Goal: Task Accomplishment & Management: Complete application form

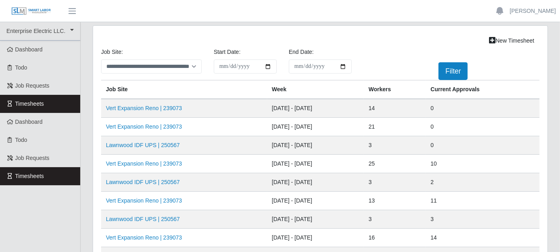
click at [293, 239] on td "[DATE] - [DATE]" at bounding box center [315, 237] width 97 height 18
click at [155, 124] on link "Vert Expansion Reno | 239073" at bounding box center [144, 126] width 76 height 6
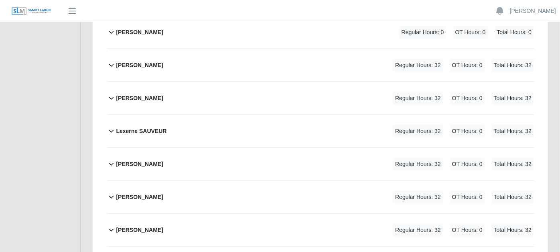
scroll to position [490, 0]
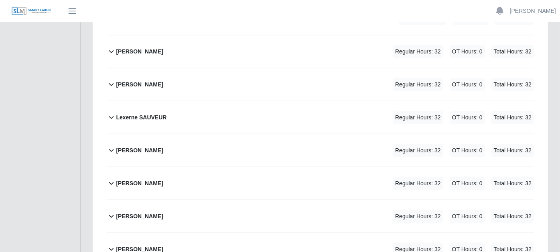
click at [110, 145] on icon at bounding box center [111, 150] width 9 height 10
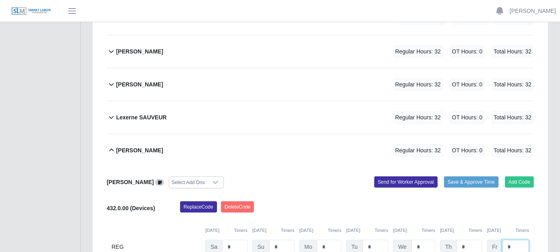
click at [514, 240] on input "*" at bounding box center [516, 247] width 27 height 14
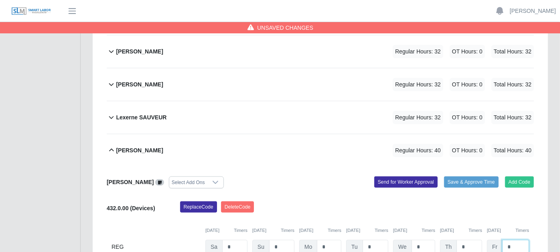
type input "*"
click at [0, 0] on input "*" at bounding box center [0, 0] width 0 height 0
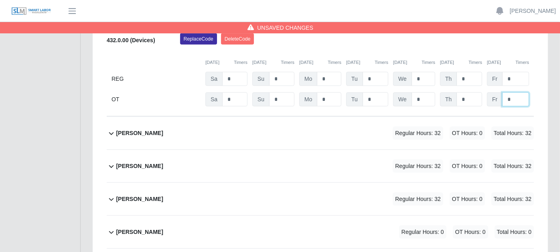
scroll to position [669, 0]
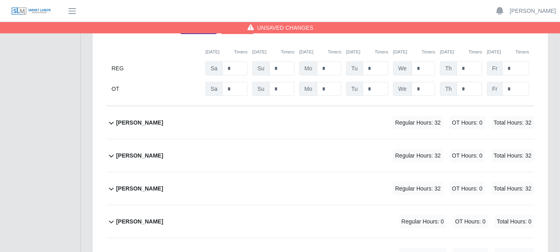
click at [110, 151] on icon at bounding box center [111, 156] width 9 height 10
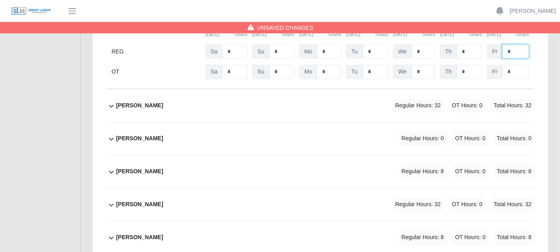
scroll to position [892, 0]
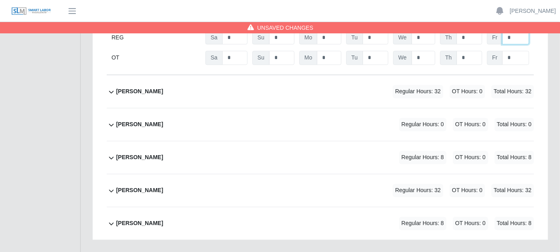
type input "*"
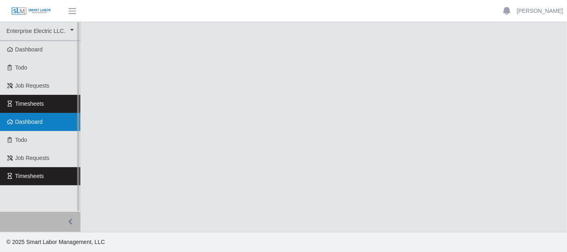
select select "***"
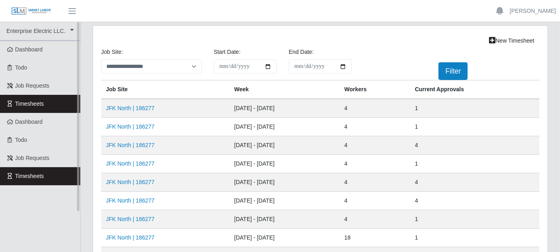
click at [57, 104] on link "Timesheets" at bounding box center [40, 104] width 80 height 18
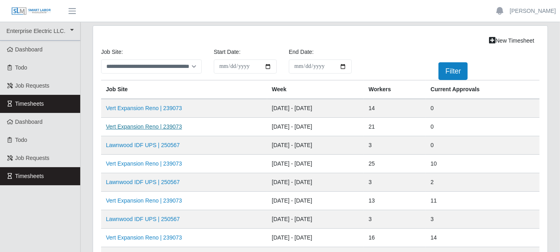
click at [134, 125] on link "Vert Expansion Reno | 239073" at bounding box center [144, 126] width 76 height 6
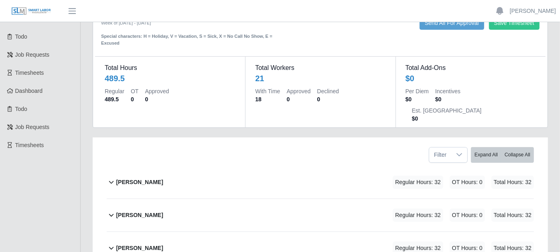
scroll to position [45, 0]
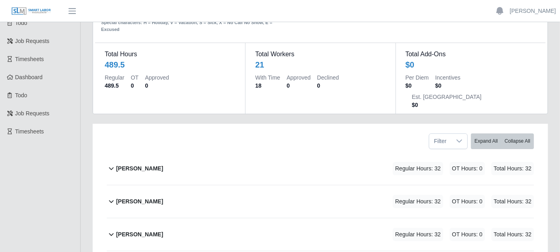
click at [111, 163] on icon at bounding box center [111, 168] width 9 height 10
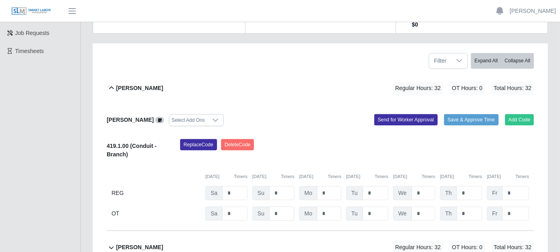
scroll to position [134, 0]
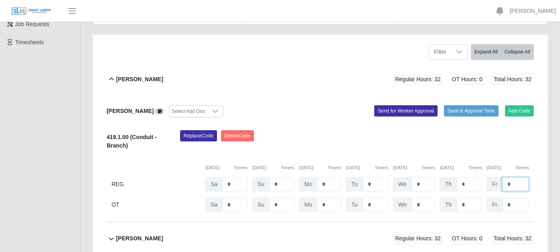
click at [521, 177] on input "*" at bounding box center [516, 184] width 27 height 14
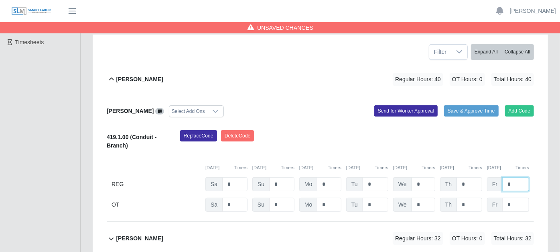
type input "*"
click at [522, 197] on input "*" at bounding box center [516, 204] width 27 height 14
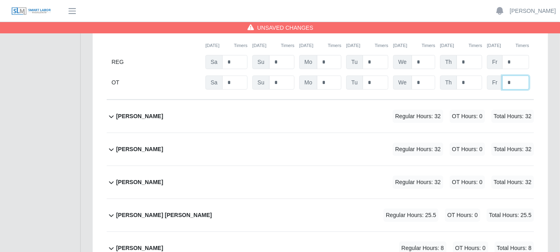
scroll to position [267, 0]
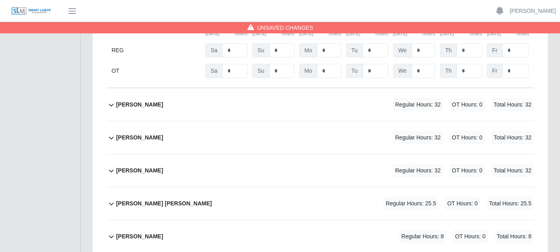
click at [111, 166] on icon at bounding box center [111, 171] width 9 height 10
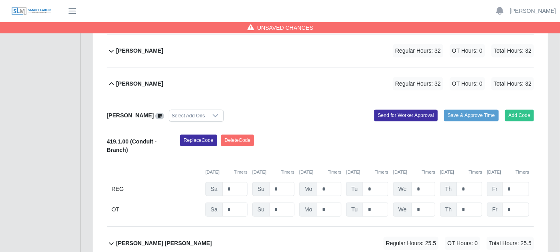
scroll to position [356, 0]
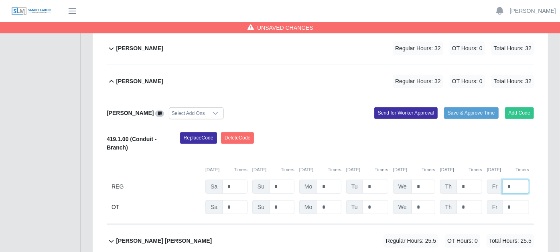
click at [521, 179] on input "*" at bounding box center [516, 186] width 27 height 14
type input "*"
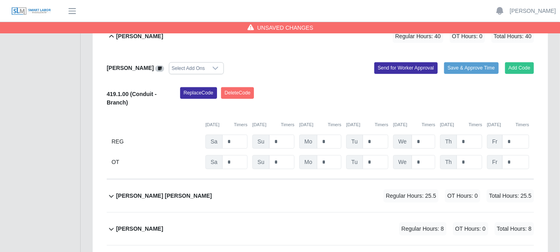
click at [112, 191] on icon at bounding box center [111, 196] width 9 height 10
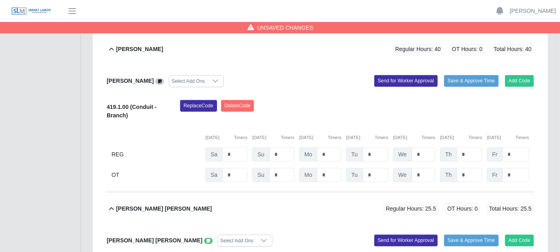
scroll to position [383, 0]
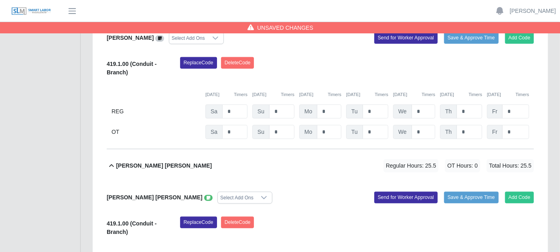
scroll to position [517, 0]
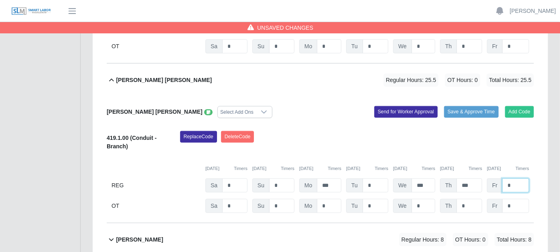
click at [519, 178] on input "*" at bounding box center [516, 185] width 27 height 14
type input "*"
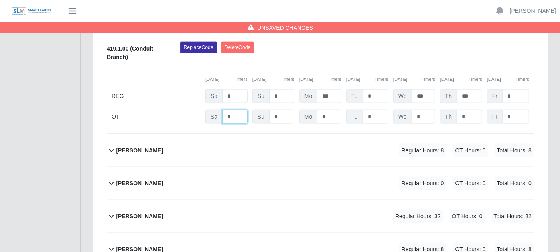
scroll to position [651, 0]
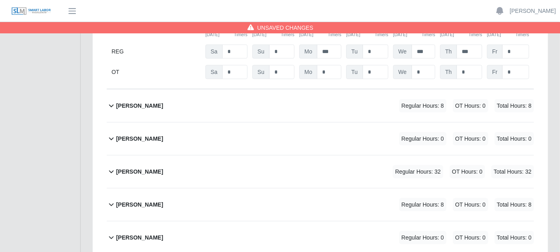
click at [113, 167] on icon at bounding box center [111, 172] width 9 height 10
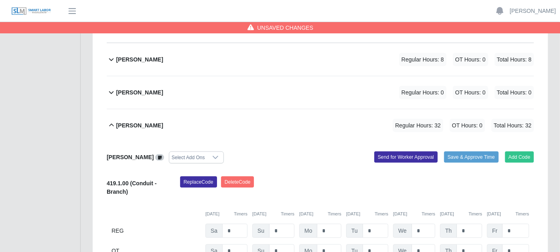
scroll to position [740, 0]
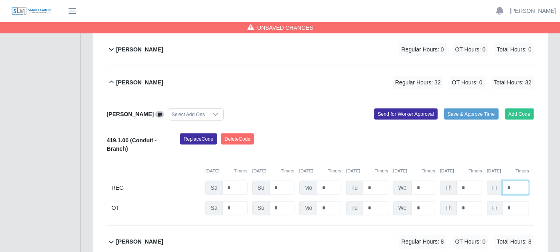
click at [522, 181] on input "*" at bounding box center [516, 188] width 27 height 14
type input "*"
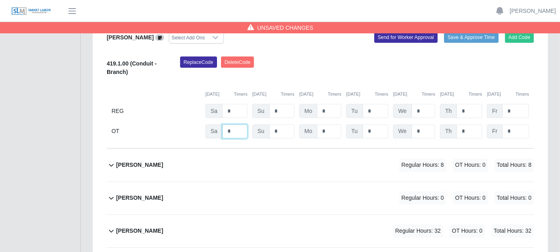
scroll to position [829, 0]
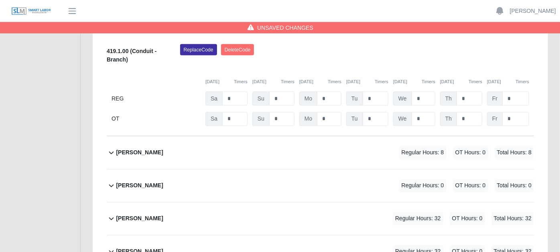
click at [112, 214] on icon at bounding box center [111, 219] width 9 height 10
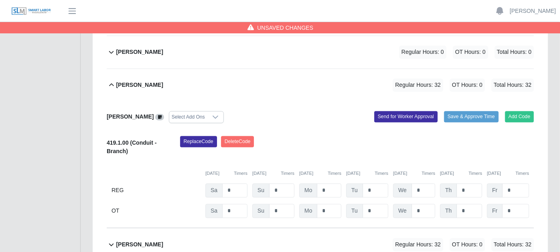
scroll to position [963, 0]
click at [521, 183] on input "*" at bounding box center [516, 190] width 27 height 14
type input "*"
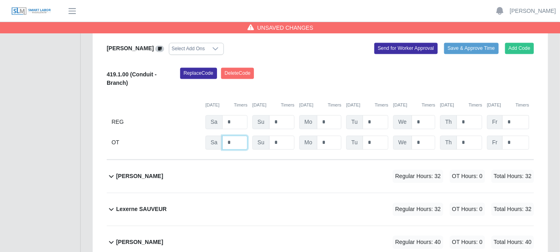
scroll to position [1052, 0]
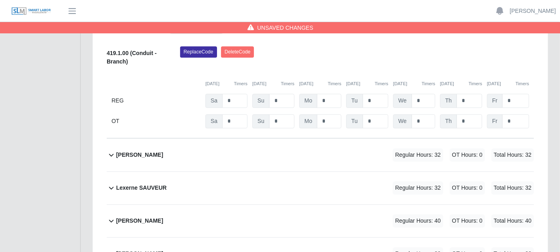
click at [113, 150] on icon at bounding box center [111, 155] width 9 height 10
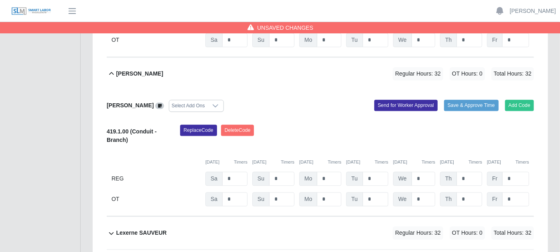
scroll to position [1141, 0]
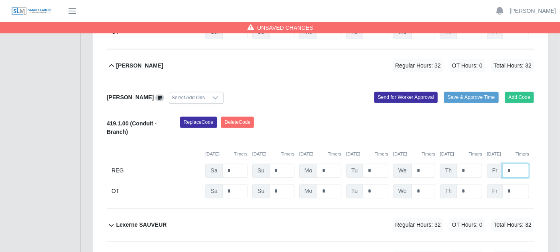
click at [528, 163] on input "*" at bounding box center [516, 170] width 27 height 14
type input "*"
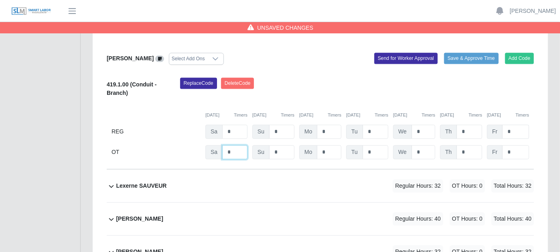
scroll to position [1230, 0]
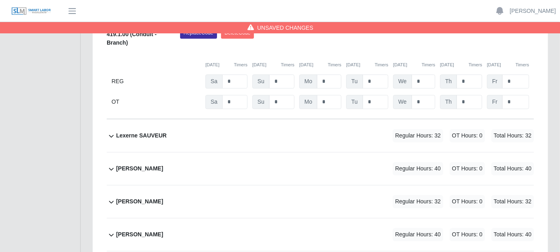
click at [109, 134] on icon at bounding box center [111, 135] width 5 height 3
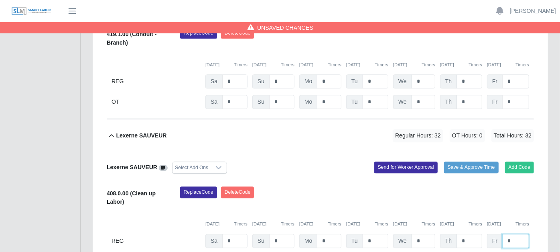
click at [514, 234] on input "*" at bounding box center [516, 241] width 27 height 14
type input "*"
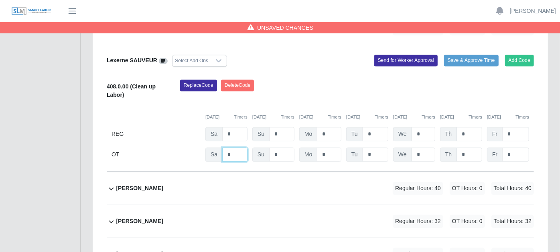
scroll to position [1364, 0]
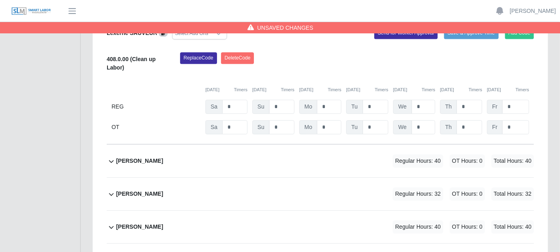
click at [113, 160] on icon at bounding box center [111, 161] width 5 height 3
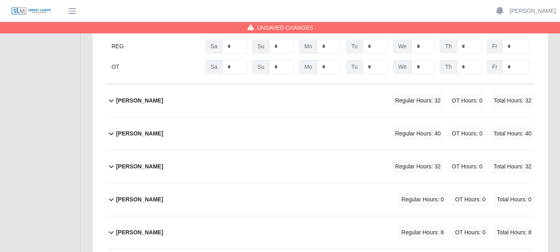
scroll to position [1587, 0]
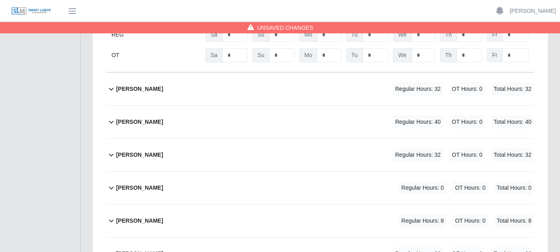
click at [111, 84] on icon at bounding box center [111, 89] width 9 height 10
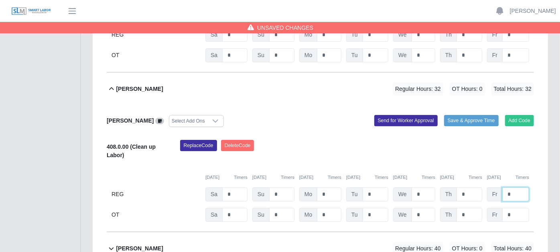
click at [514, 187] on input "*" at bounding box center [516, 194] width 27 height 14
type input "*"
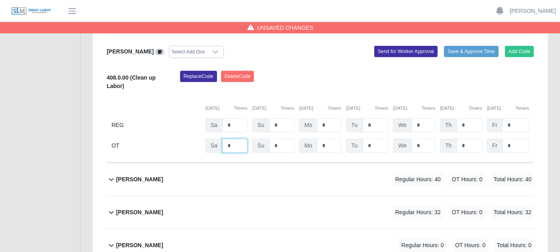
scroll to position [1677, 0]
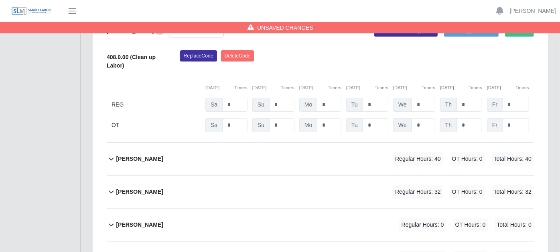
click at [111, 154] on icon at bounding box center [111, 159] width 9 height 10
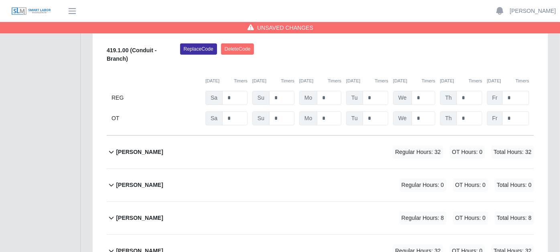
scroll to position [1855, 0]
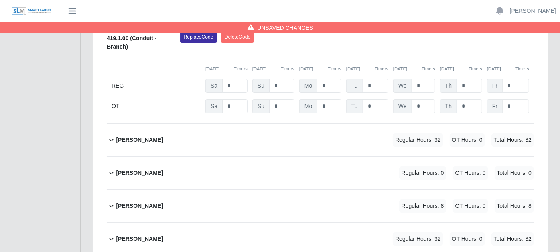
click at [110, 135] on icon at bounding box center [111, 140] width 9 height 10
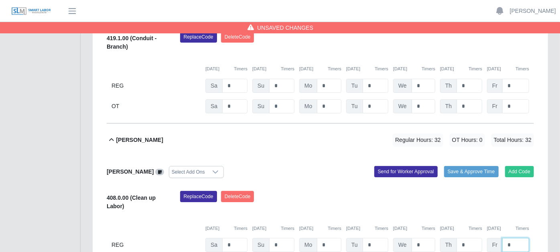
click at [515, 238] on input "*" at bounding box center [516, 245] width 27 height 14
type input "*"
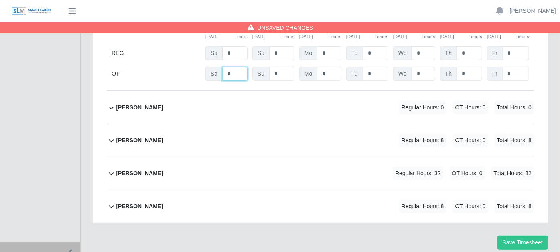
scroll to position [2051, 0]
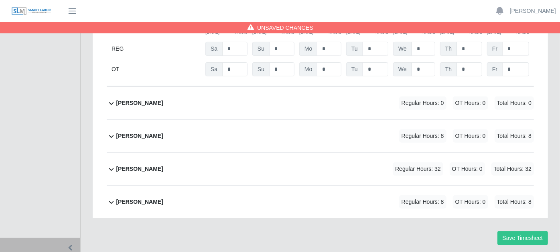
click at [112, 164] on icon at bounding box center [111, 169] width 9 height 10
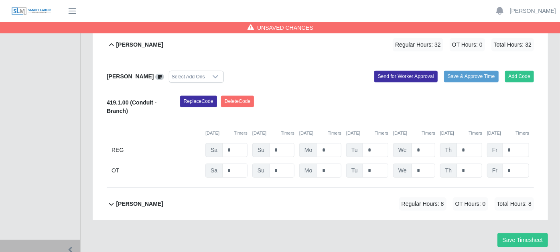
scroll to position [2177, 0]
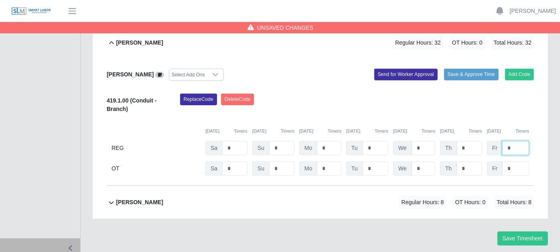
click at [513, 141] on input "*" at bounding box center [516, 148] width 27 height 14
type input "*"
click at [525, 231] on button "Save Timesheet" at bounding box center [523, 238] width 51 height 14
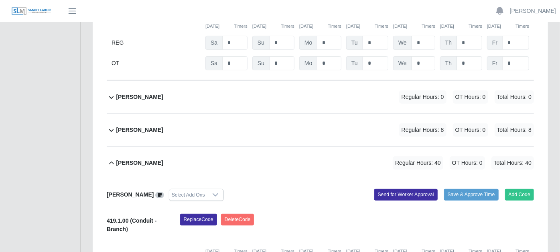
scroll to position [2043, 0]
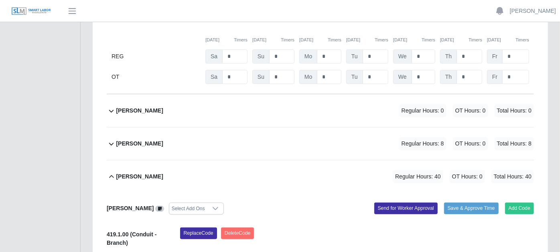
click at [110, 172] on icon at bounding box center [111, 177] width 9 height 10
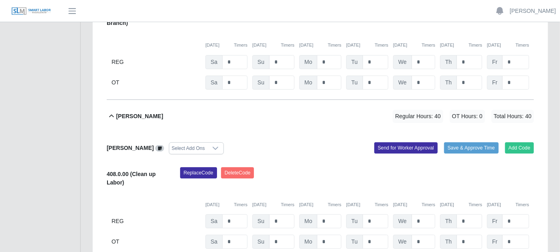
scroll to position [1864, 0]
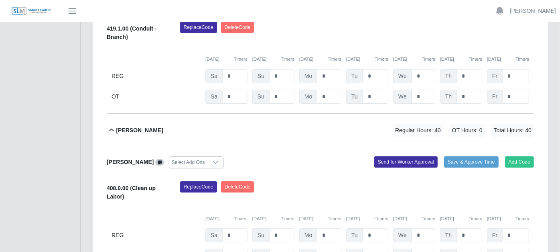
click at [110, 125] on icon at bounding box center [111, 130] width 9 height 10
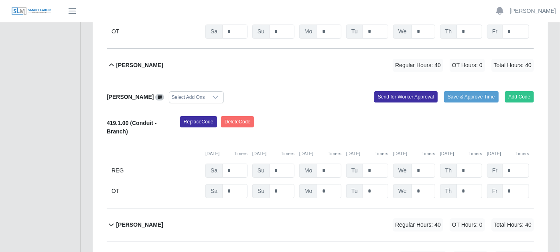
scroll to position [1731, 0]
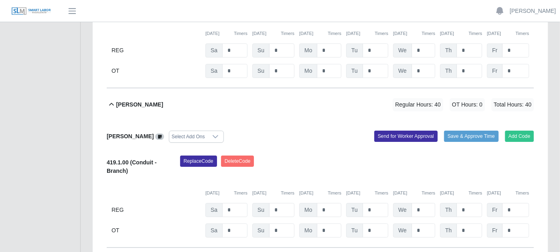
click at [112, 103] on icon at bounding box center [111, 104] width 5 height 3
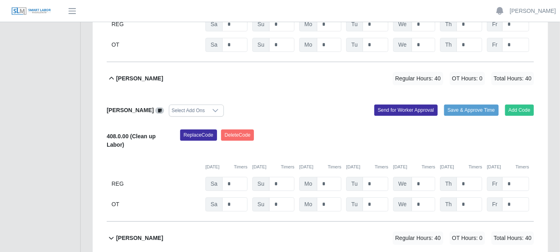
scroll to position [1597, 0]
click at [112, 74] on icon at bounding box center [111, 79] width 9 height 10
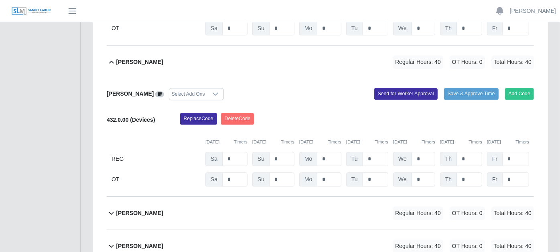
scroll to position [1418, 0]
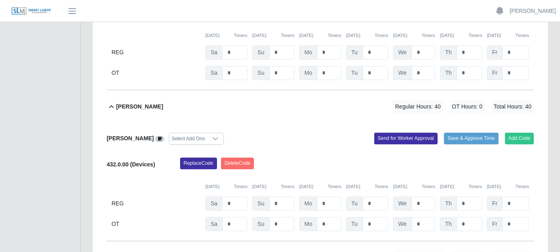
click at [112, 105] on icon at bounding box center [111, 106] width 5 height 3
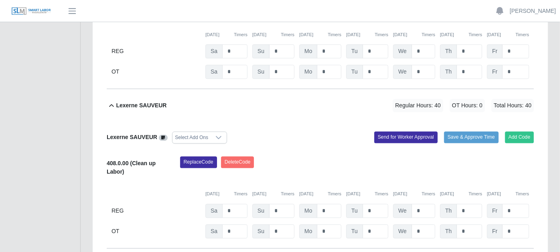
scroll to position [1240, 0]
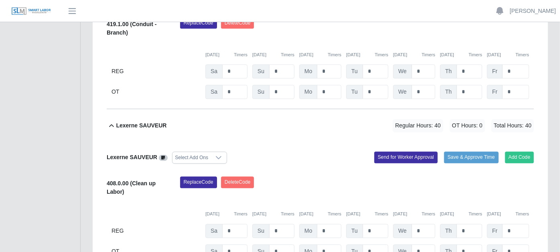
click at [113, 121] on icon at bounding box center [111, 126] width 9 height 10
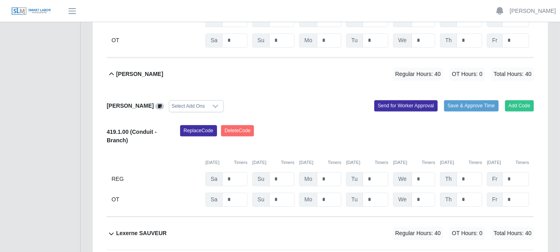
scroll to position [1107, 0]
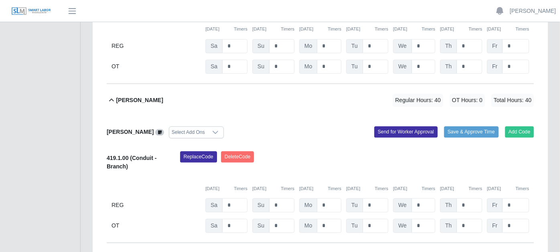
click at [111, 95] on icon at bounding box center [111, 100] width 9 height 10
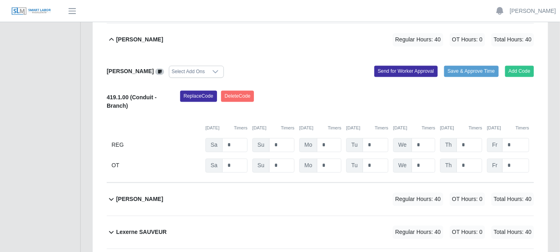
scroll to position [973, 0]
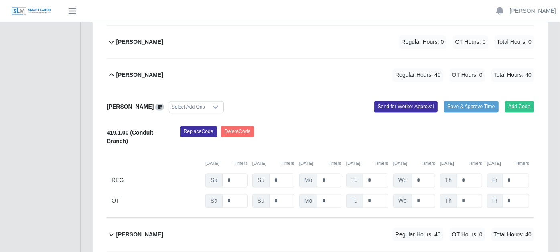
click at [112, 73] on icon at bounding box center [111, 74] width 5 height 3
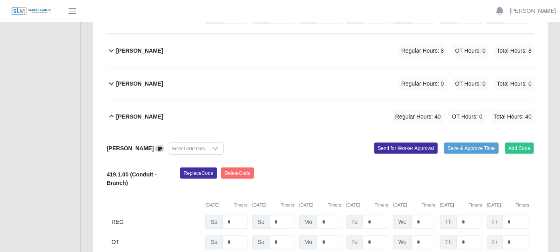
scroll to position [705, 0]
click at [110, 112] on icon at bounding box center [111, 117] width 9 height 10
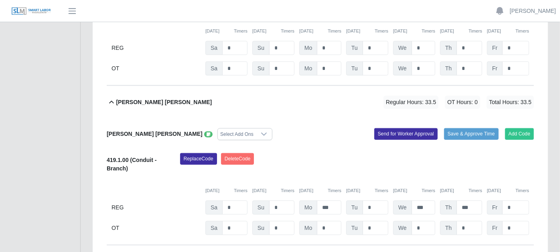
scroll to position [482, 0]
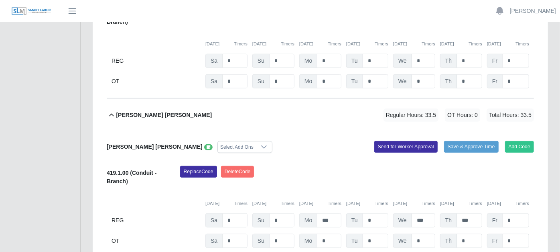
click at [110, 110] on icon at bounding box center [111, 115] width 9 height 10
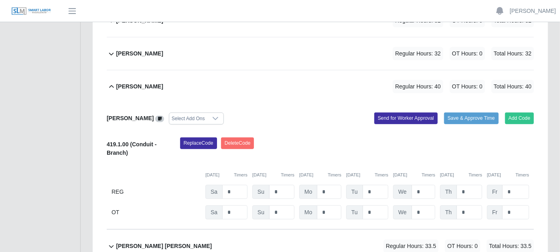
scroll to position [304, 0]
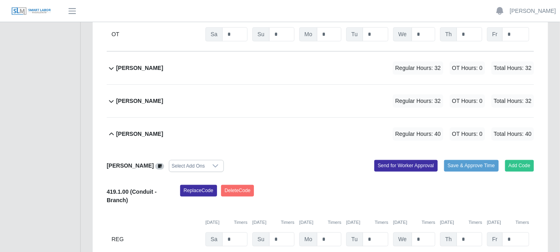
click at [112, 129] on icon at bounding box center [111, 134] width 9 height 10
